Goal: Find specific page/section: Find specific page/section

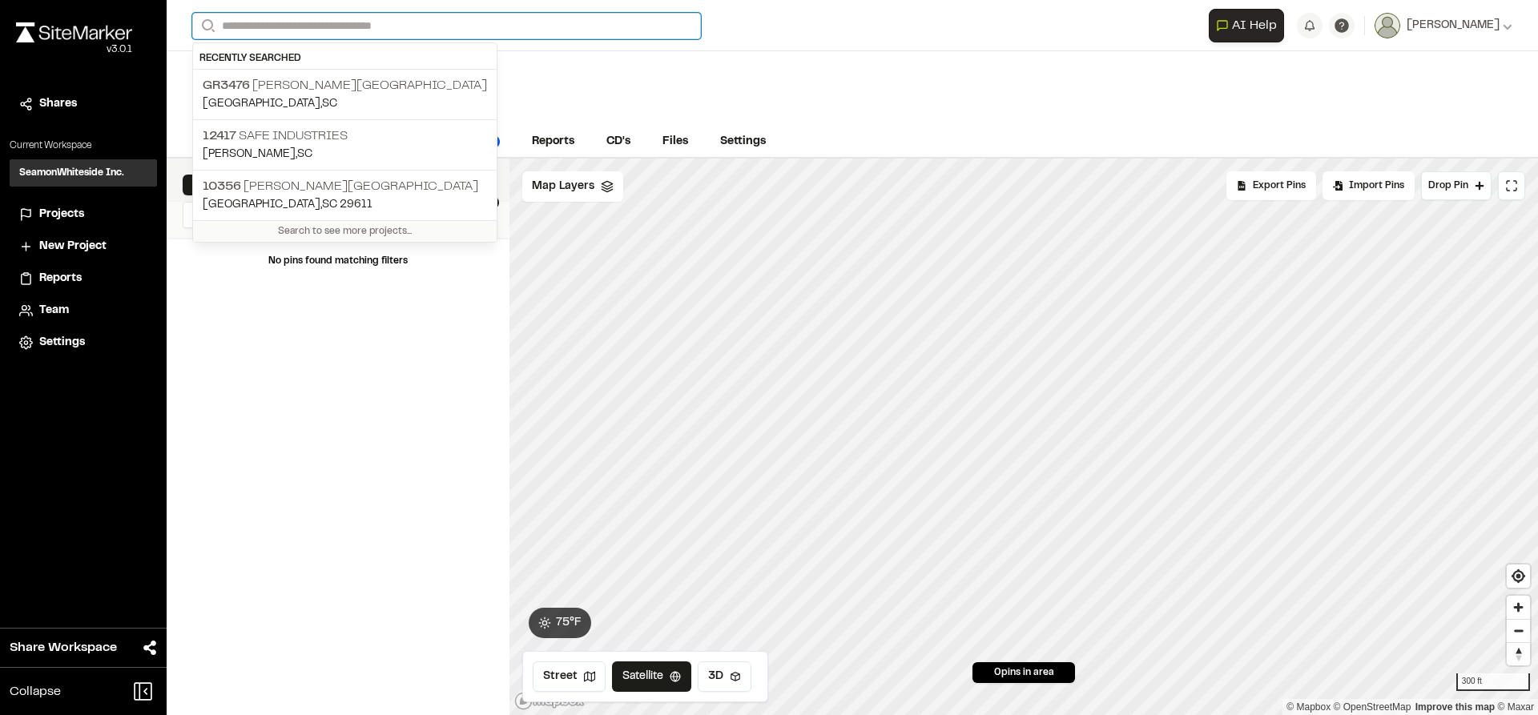
click at [410, 26] on input "Search" at bounding box center [446, 26] width 509 height 26
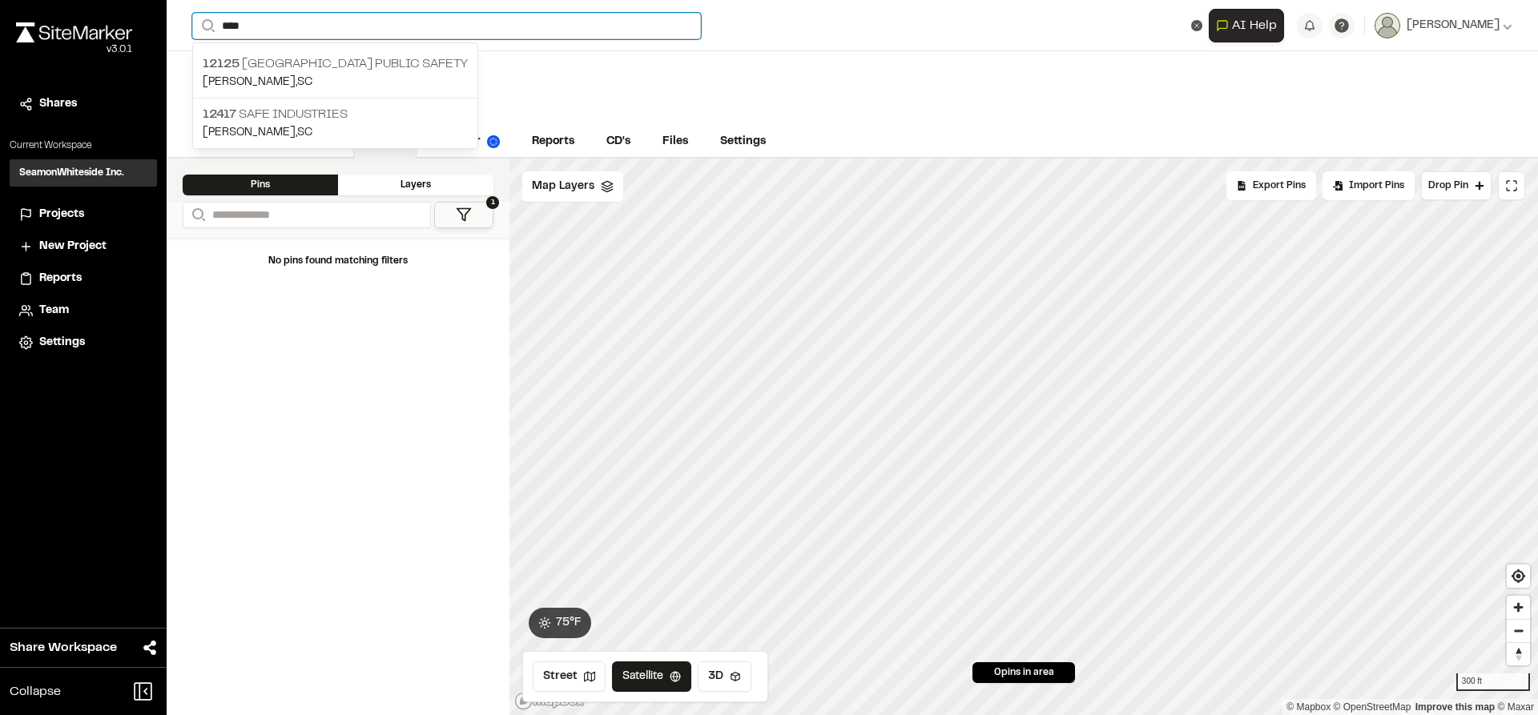
type input "****"
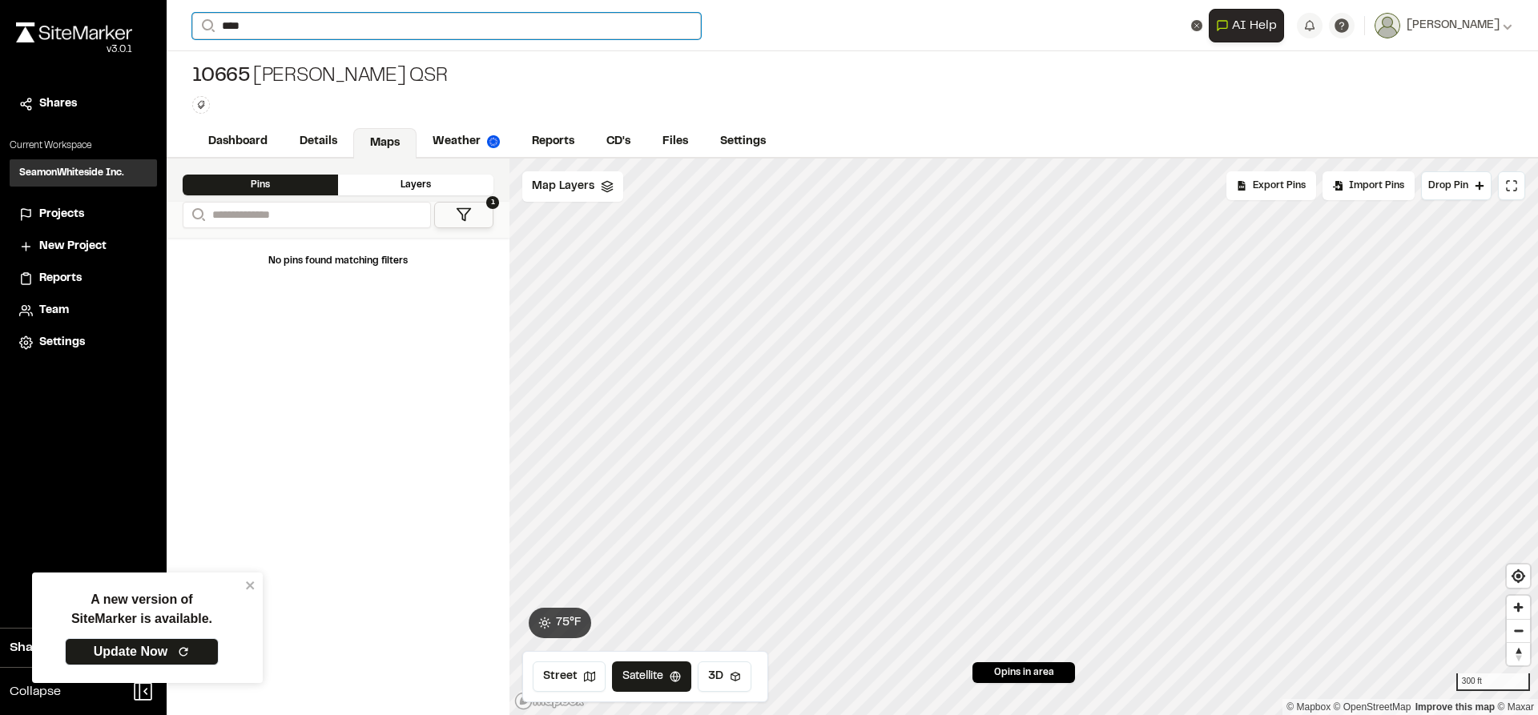
click at [308, 24] on input "****" at bounding box center [446, 26] width 509 height 26
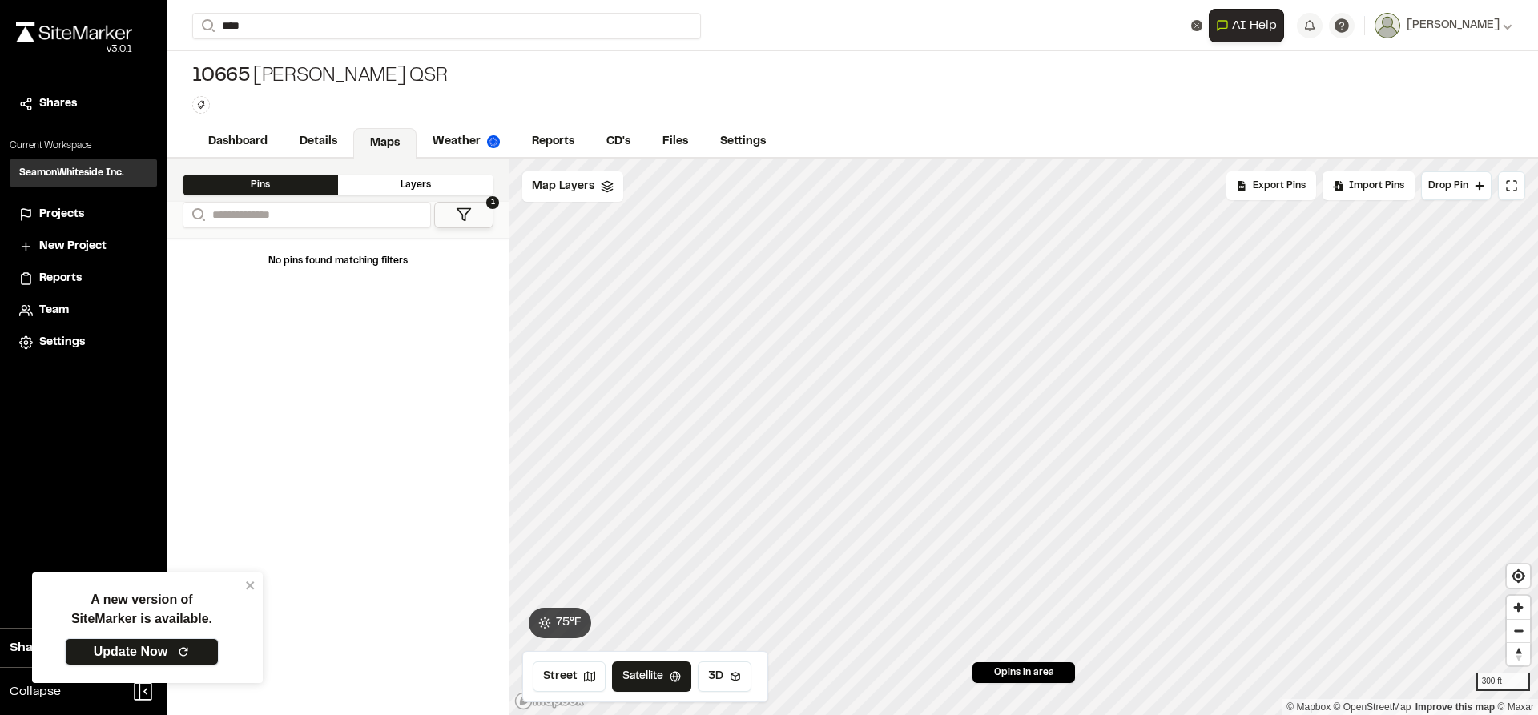
click at [183, 659] on link "Update Now" at bounding box center [142, 651] width 154 height 27
